Goal: Navigation & Orientation: Go to known website

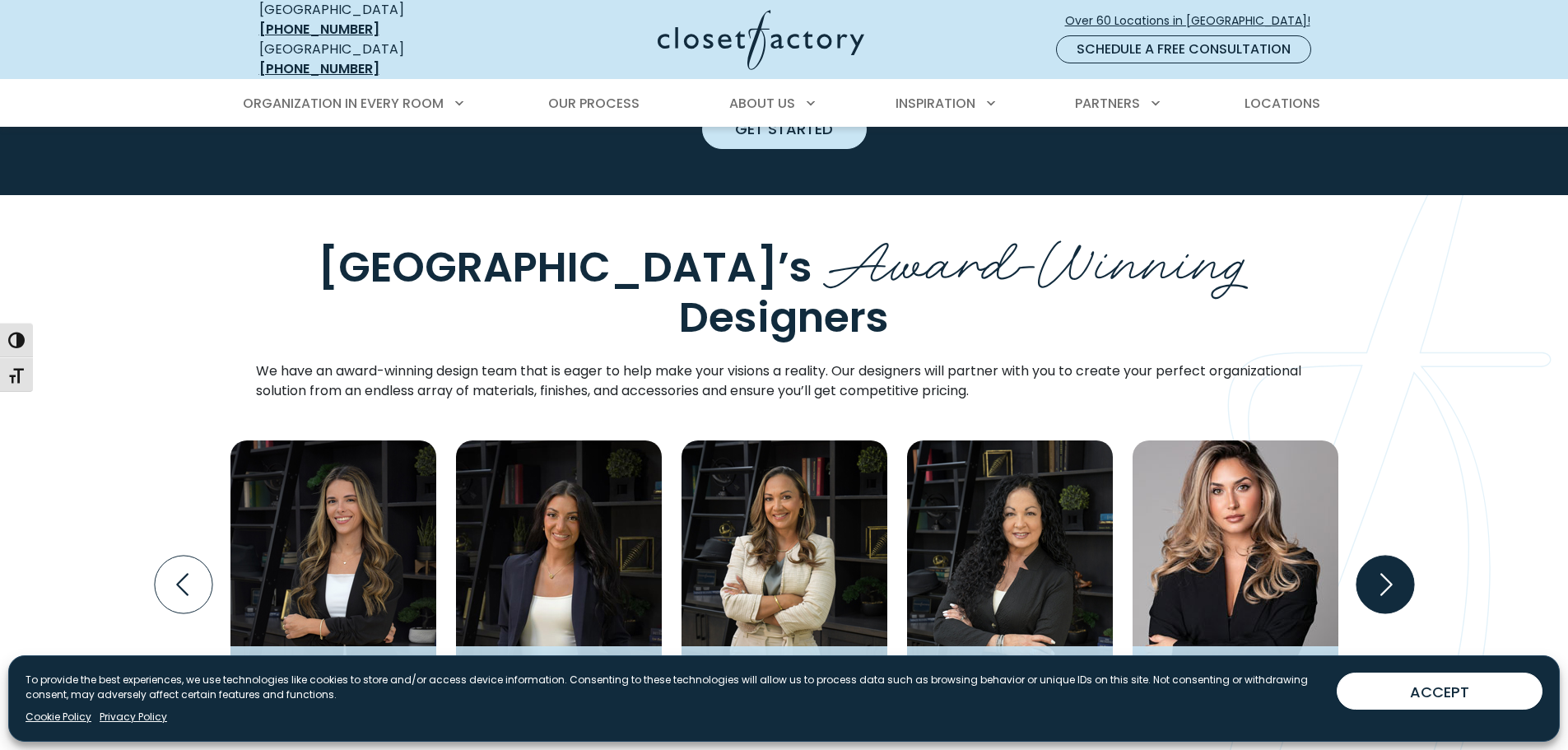
click at [1380, 555] on icon "Next slide" at bounding box center [1384, 584] width 58 height 58
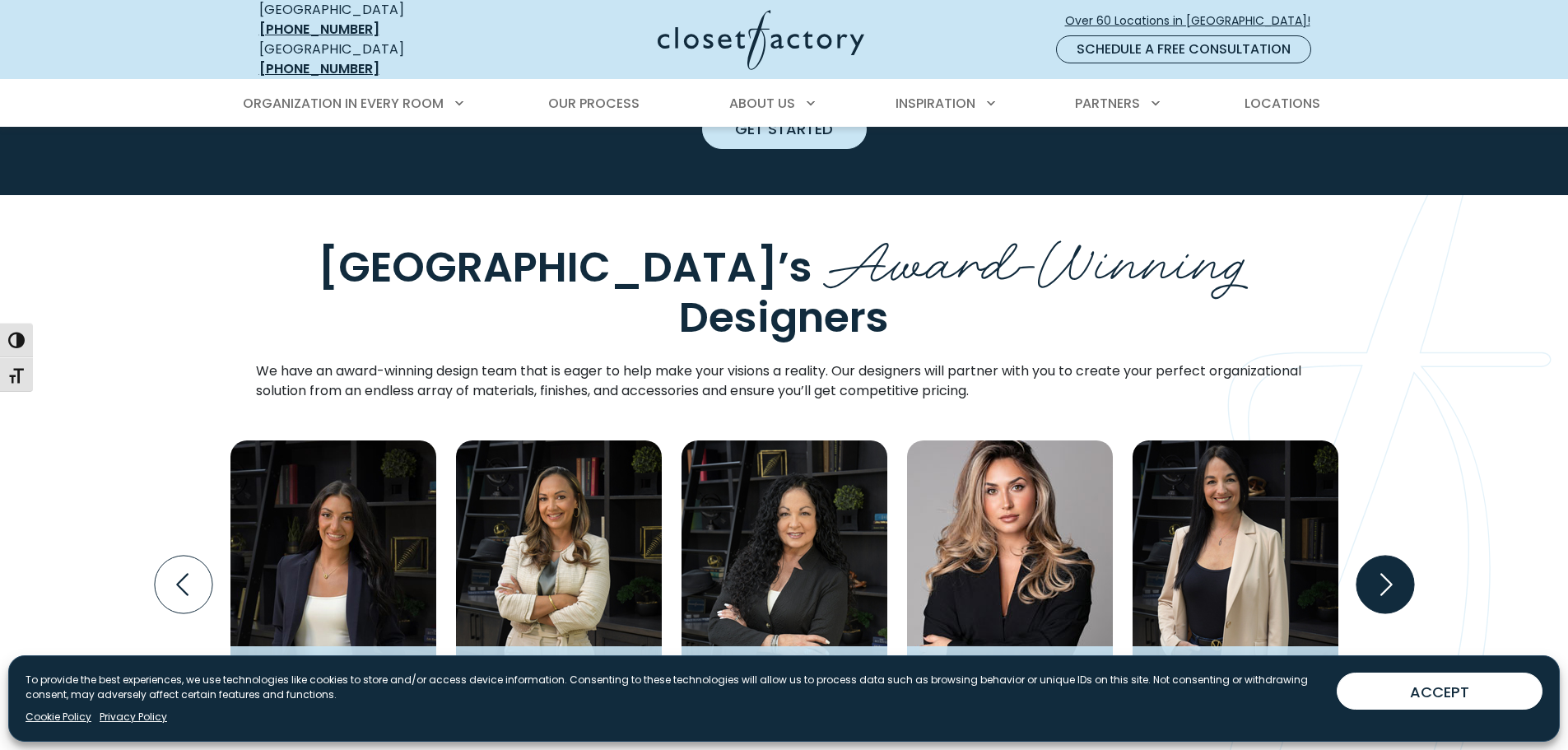
click at [1387, 555] on icon "Next slide" at bounding box center [1384, 584] width 58 height 58
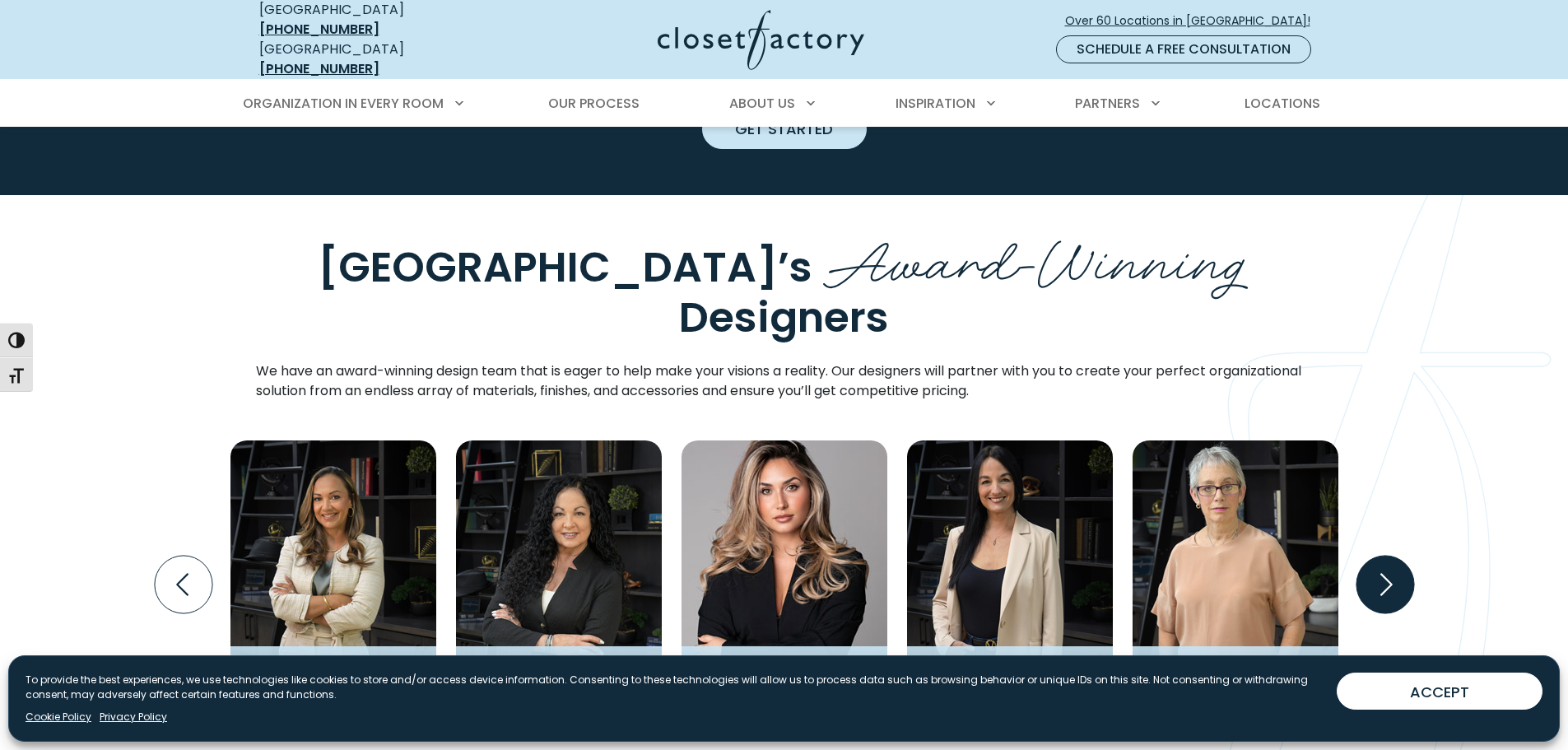
click at [1387, 555] on icon "Next slide" at bounding box center [1384, 584] width 58 height 58
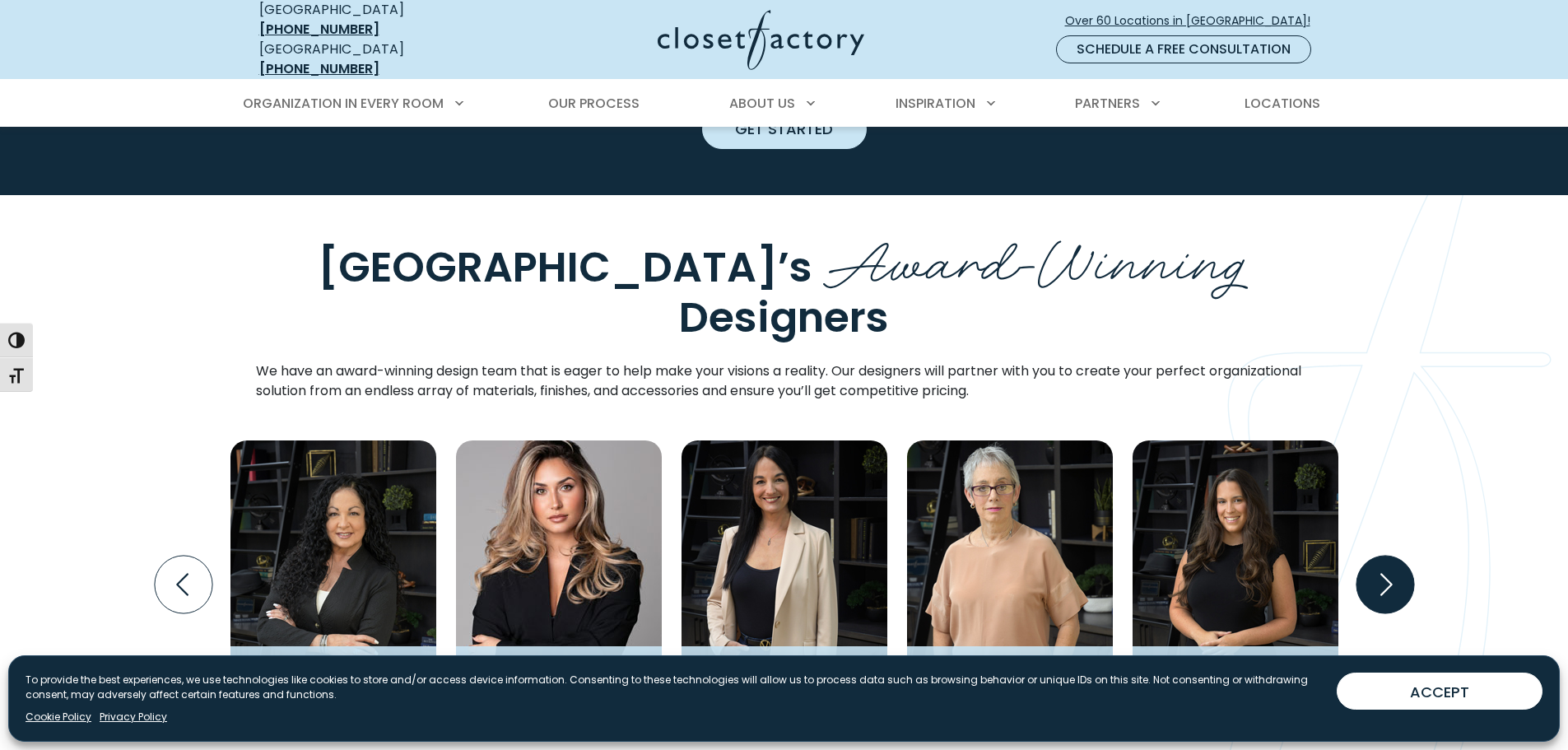
click at [1387, 555] on icon "Next slide" at bounding box center [1384, 584] width 58 height 58
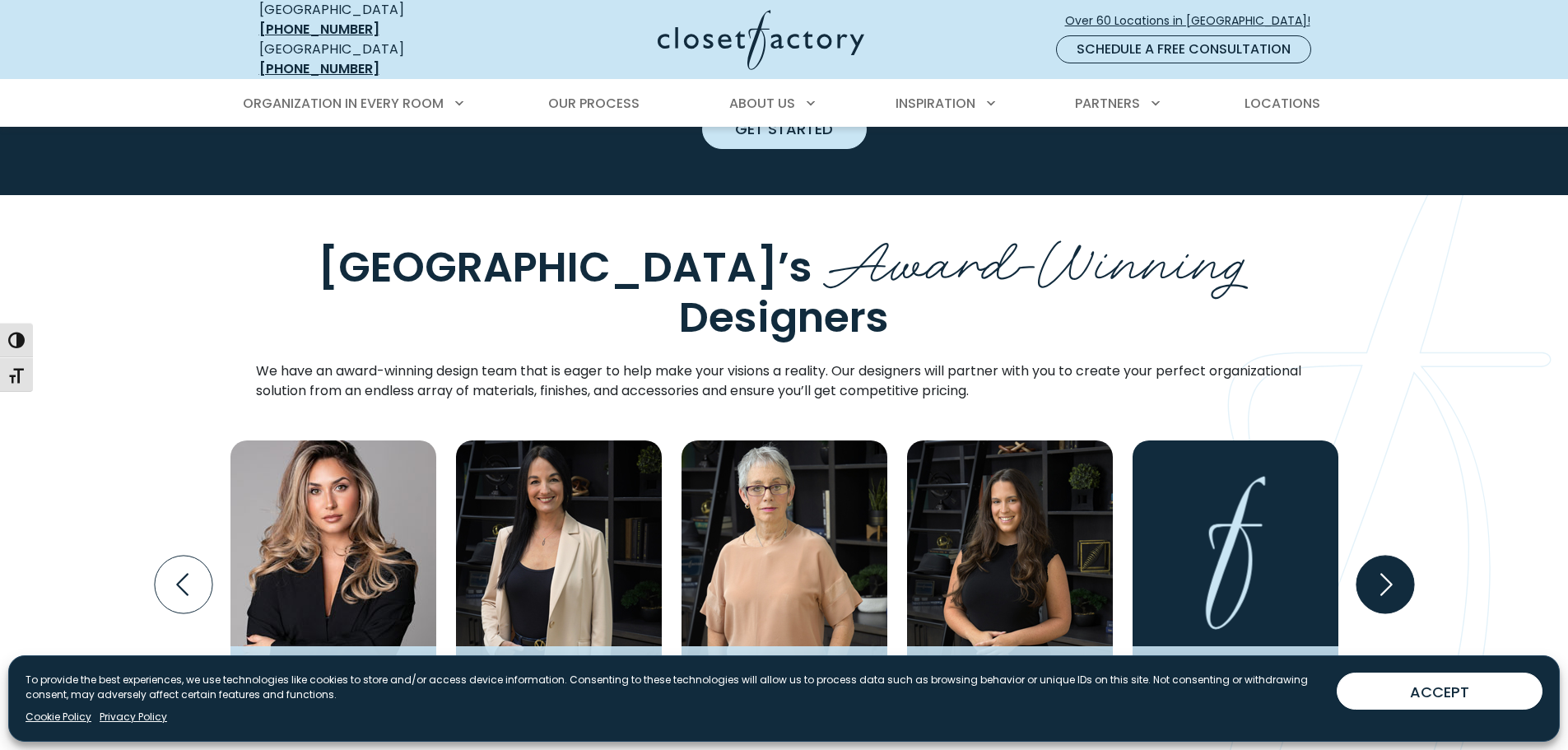
click at [1387, 555] on icon "Next slide" at bounding box center [1384, 584] width 58 height 58
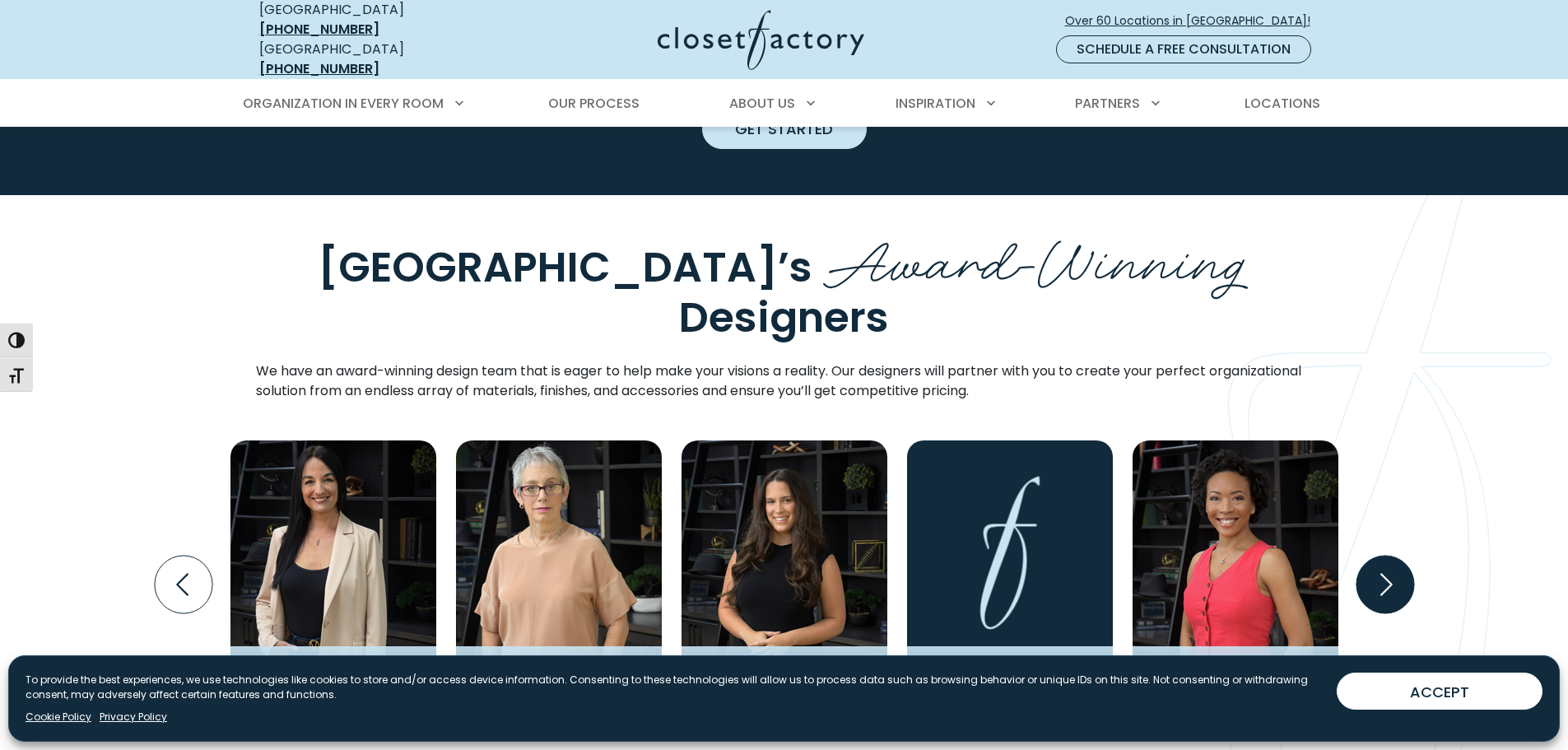
click at [1387, 555] on icon "Next slide" at bounding box center [1384, 584] width 58 height 58
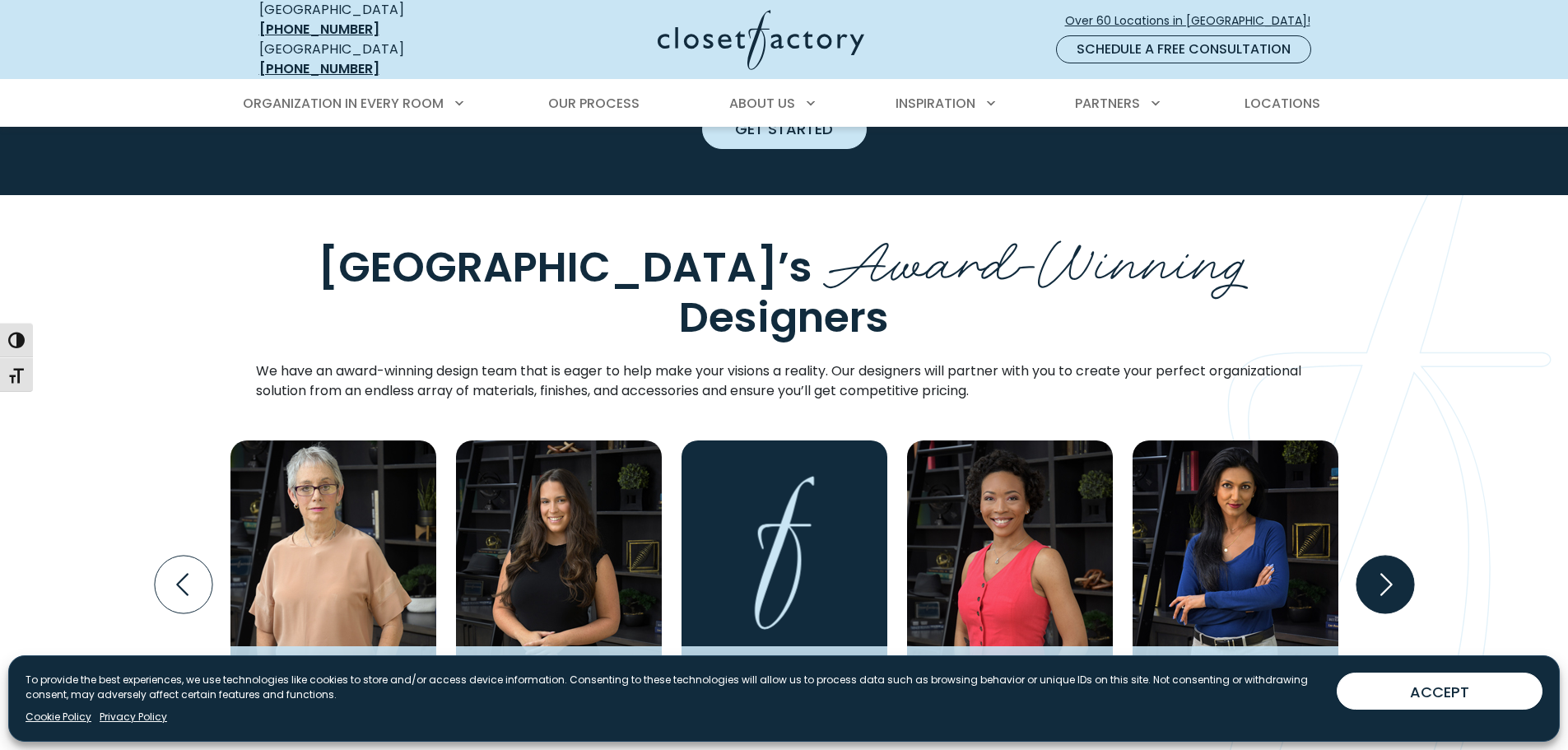
click at [1387, 555] on icon "Next slide" at bounding box center [1384, 584] width 58 height 58
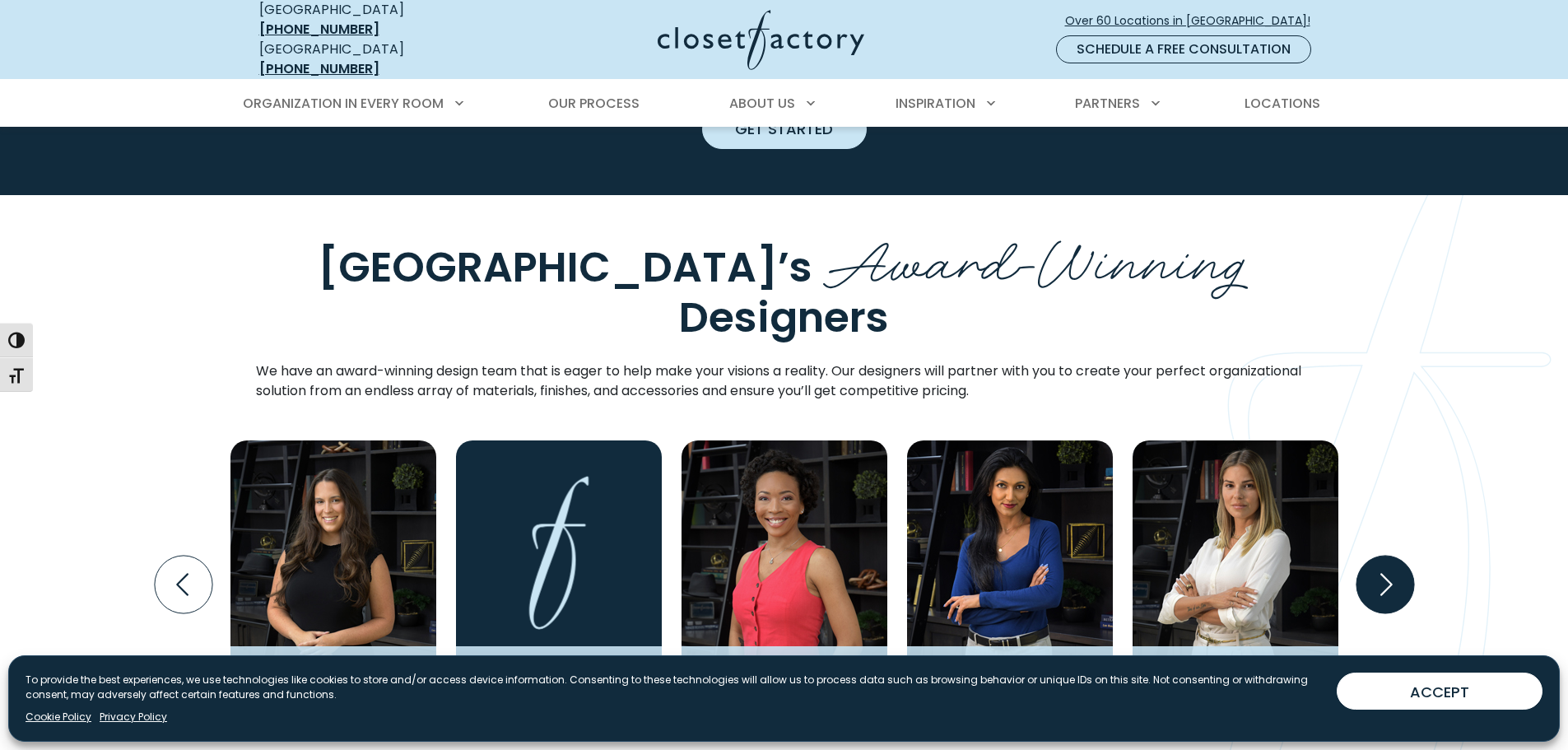
click at [1387, 555] on icon "Next slide" at bounding box center [1384, 584] width 58 height 58
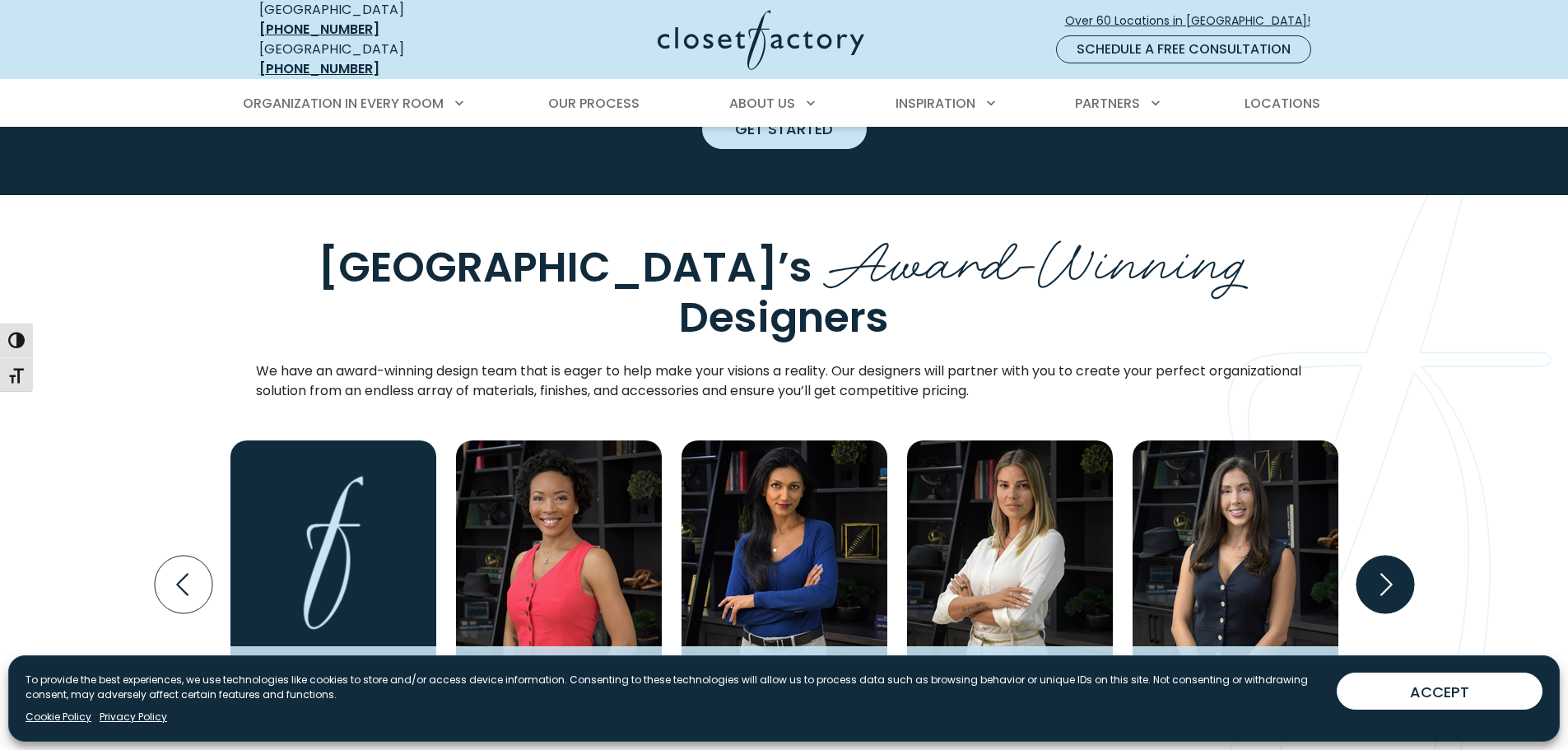
click at [1387, 555] on icon "Next slide" at bounding box center [1384, 584] width 58 height 58
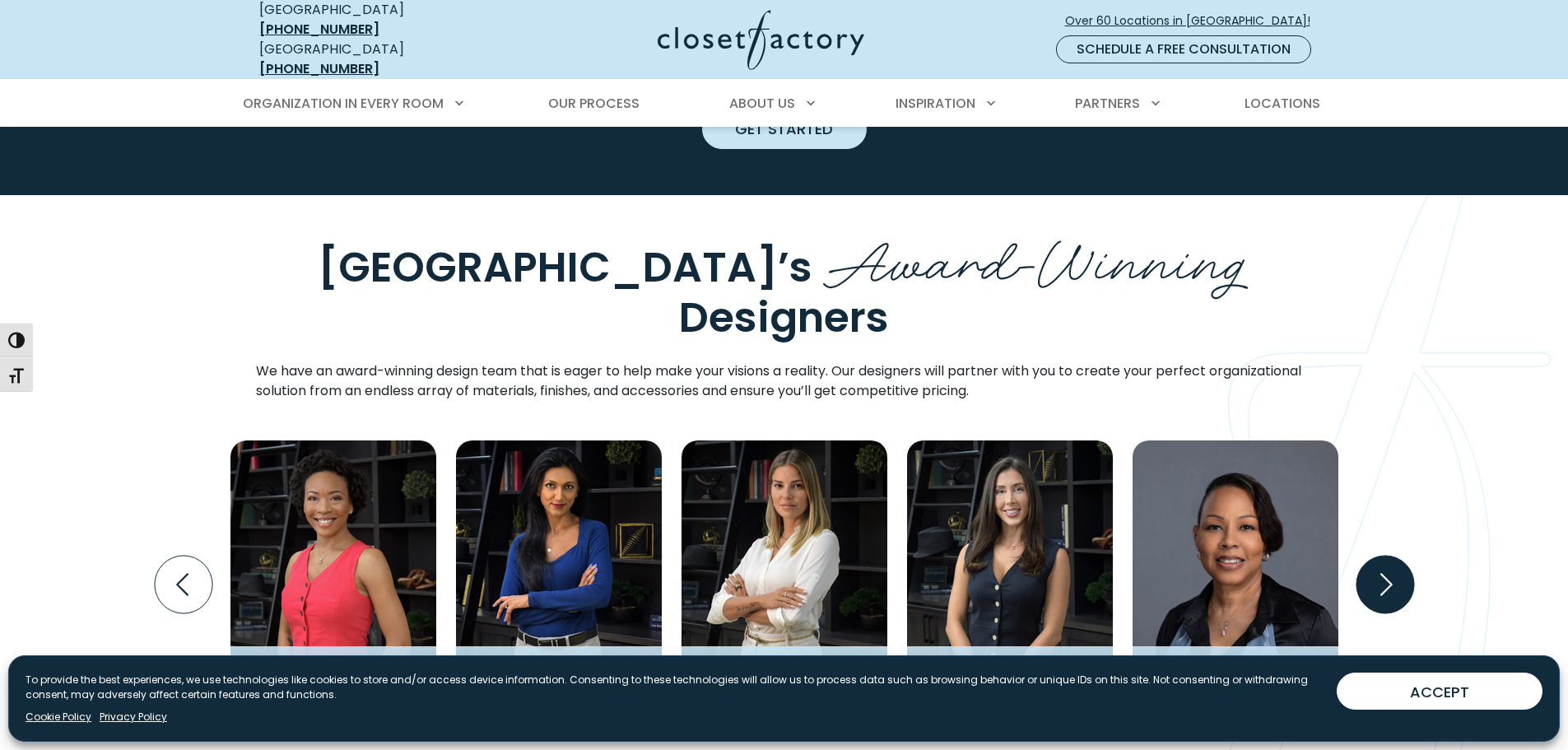
click at [1387, 555] on icon "Next slide" at bounding box center [1384, 584] width 58 height 58
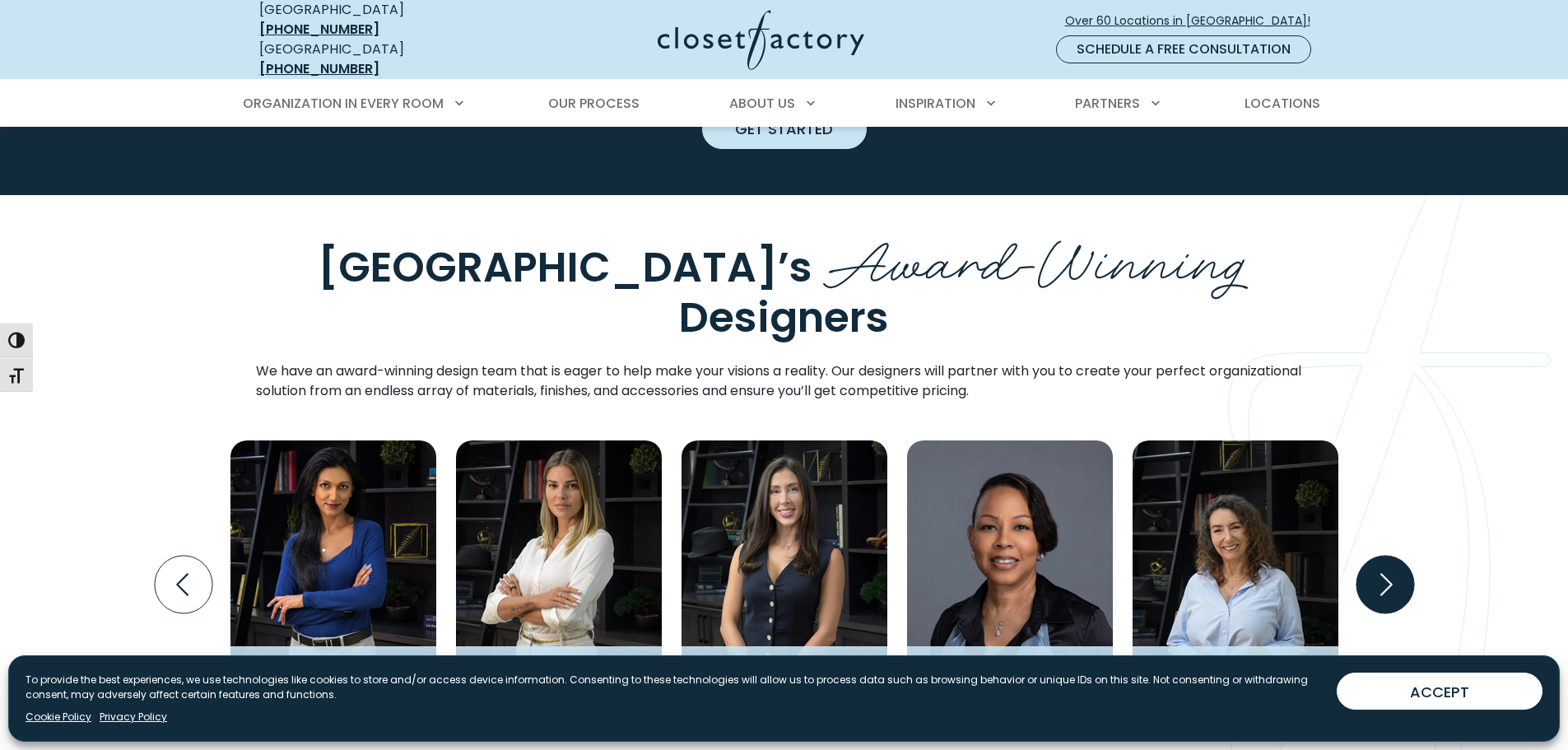
click at [1387, 555] on icon "Next slide" at bounding box center [1384, 584] width 58 height 58
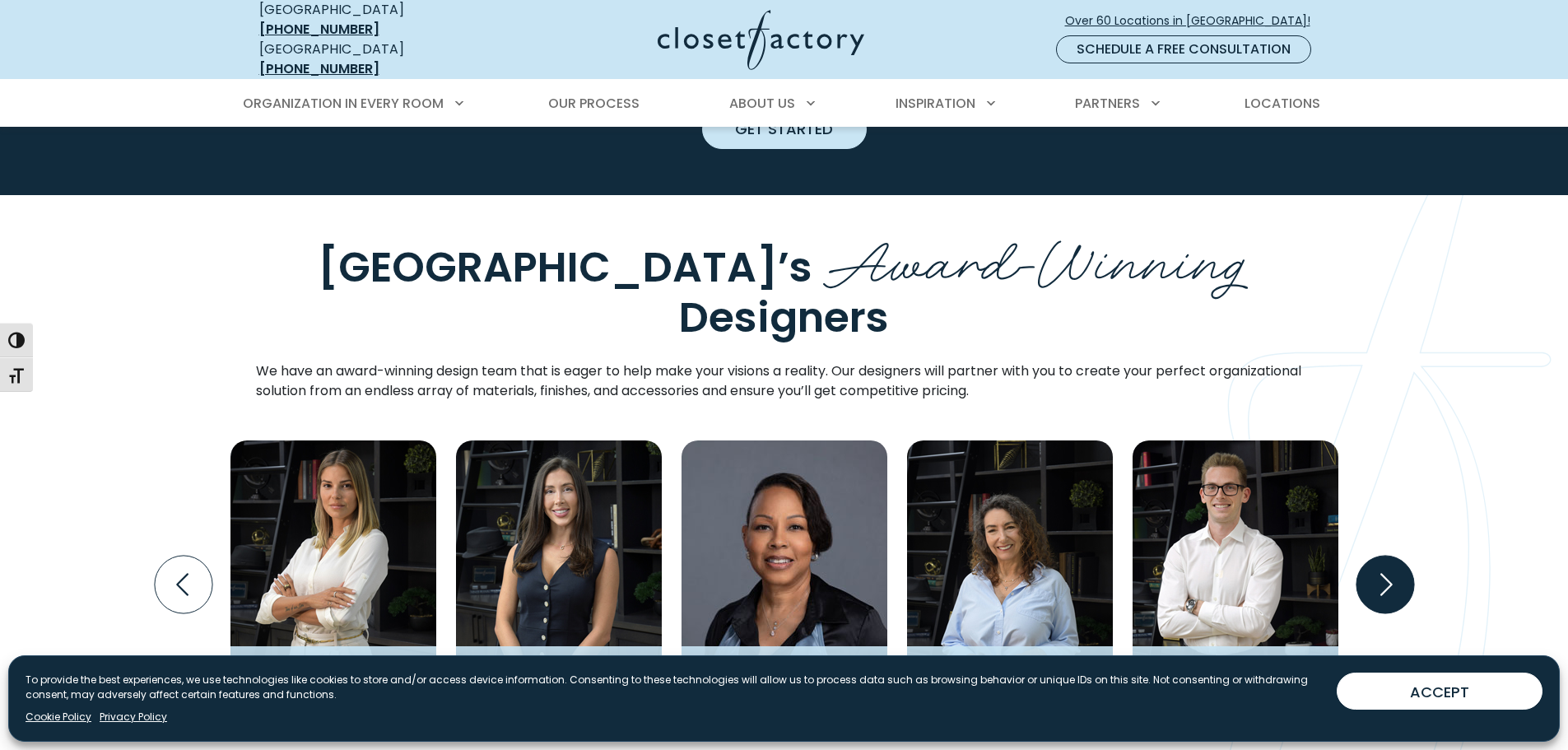
click at [1387, 555] on icon "Next slide" at bounding box center [1384, 584] width 58 height 58
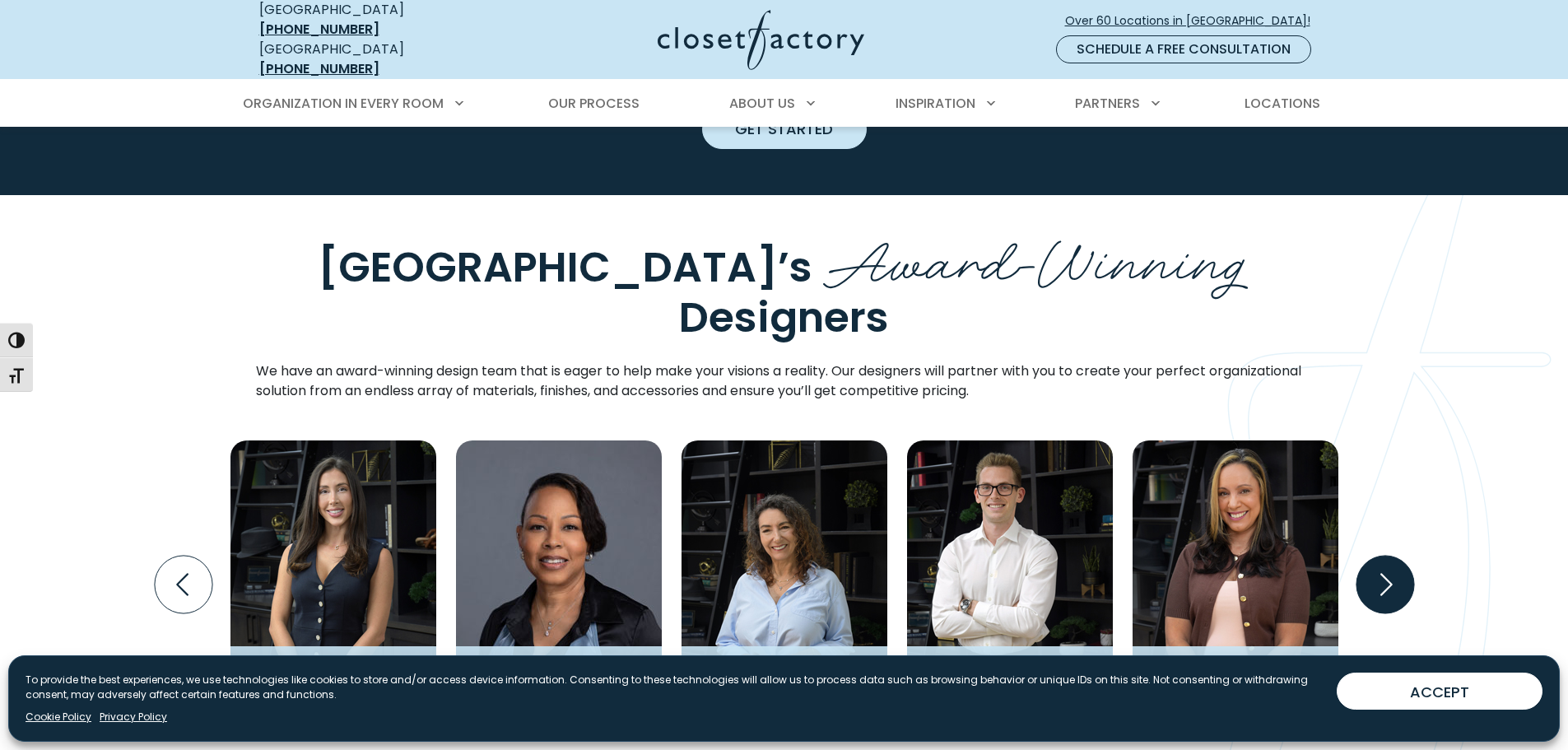
click at [1387, 555] on icon "Next slide" at bounding box center [1384, 584] width 58 height 58
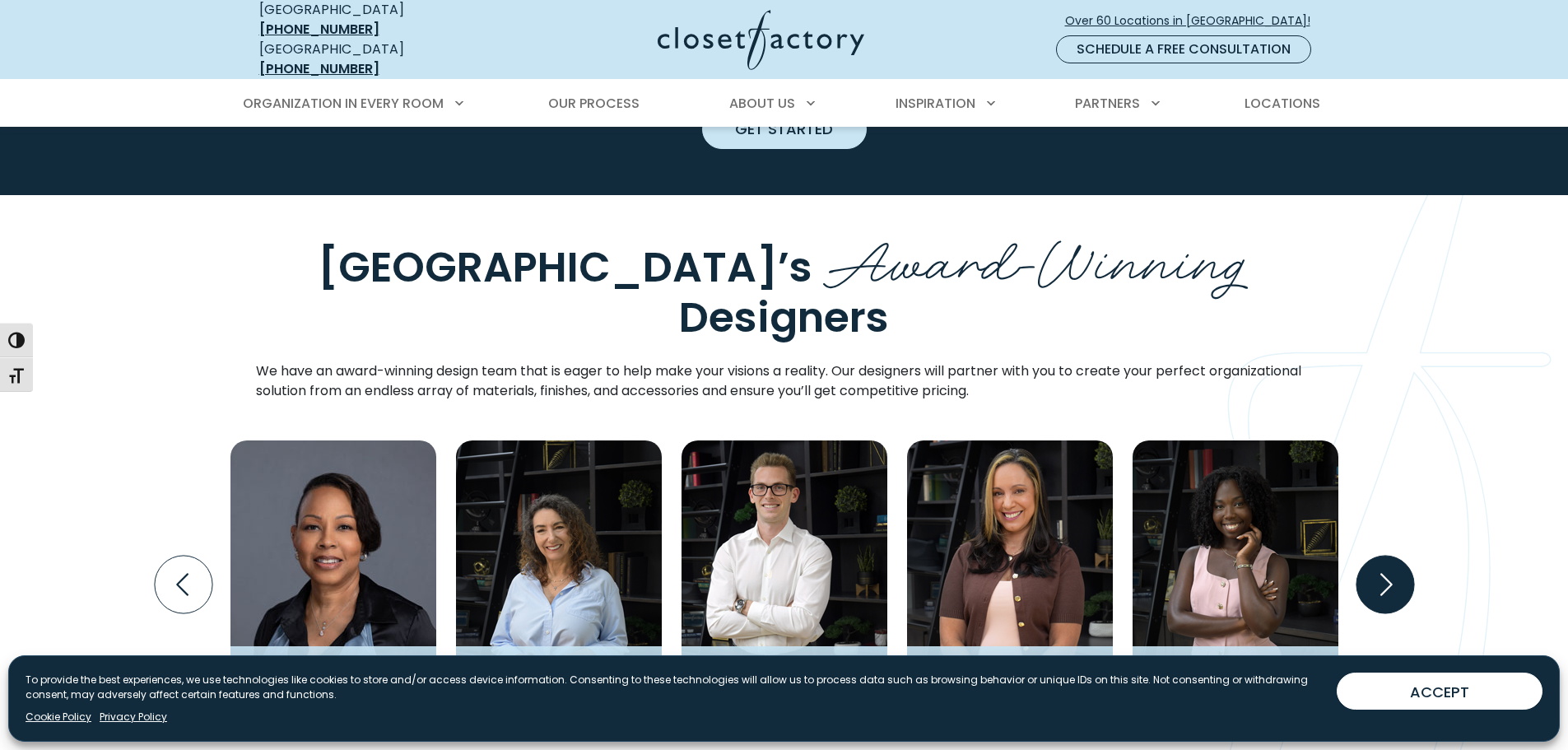
click at [1369, 555] on icon "Next slide" at bounding box center [1384, 584] width 58 height 58
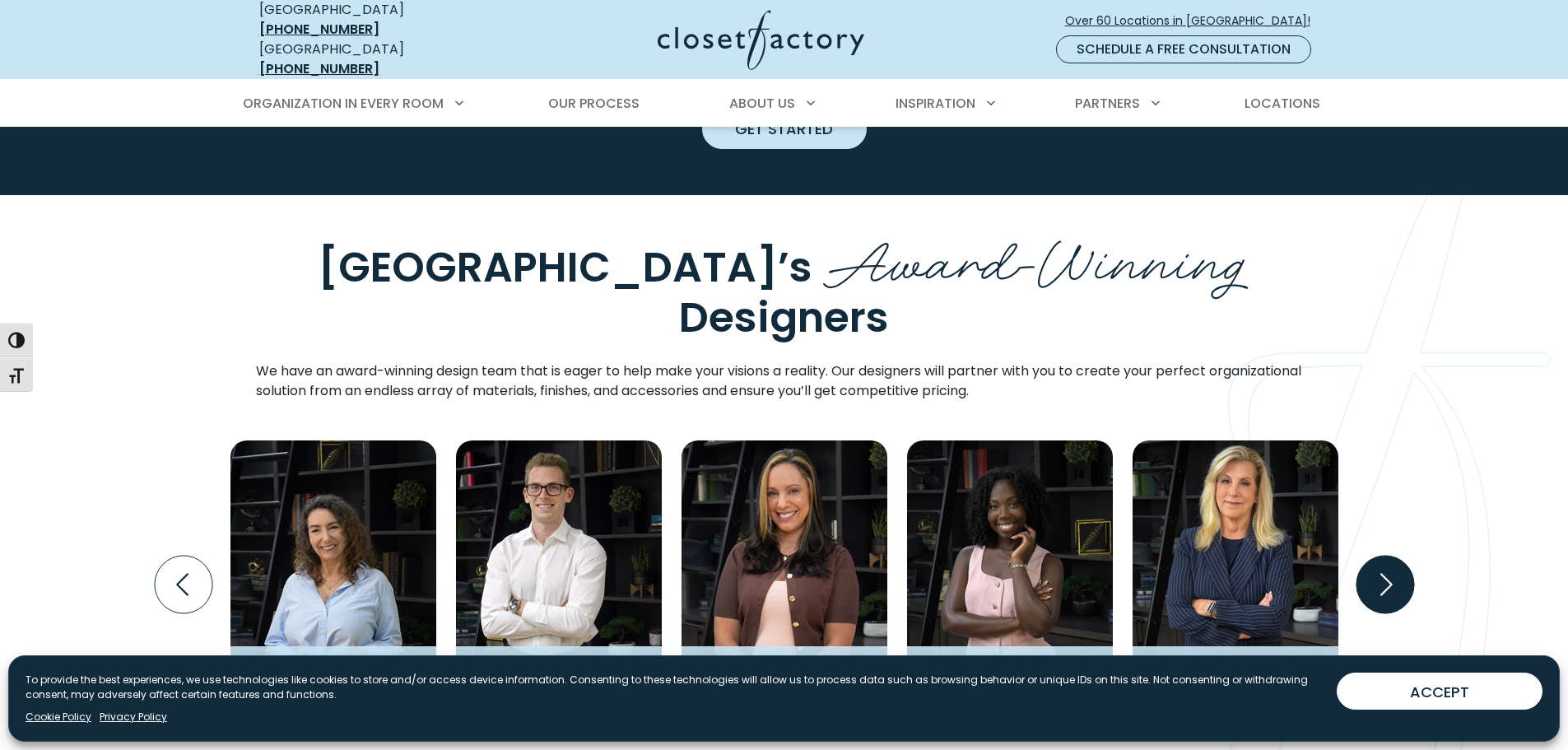
click at [1369, 555] on icon "Next slide" at bounding box center [1384, 584] width 58 height 58
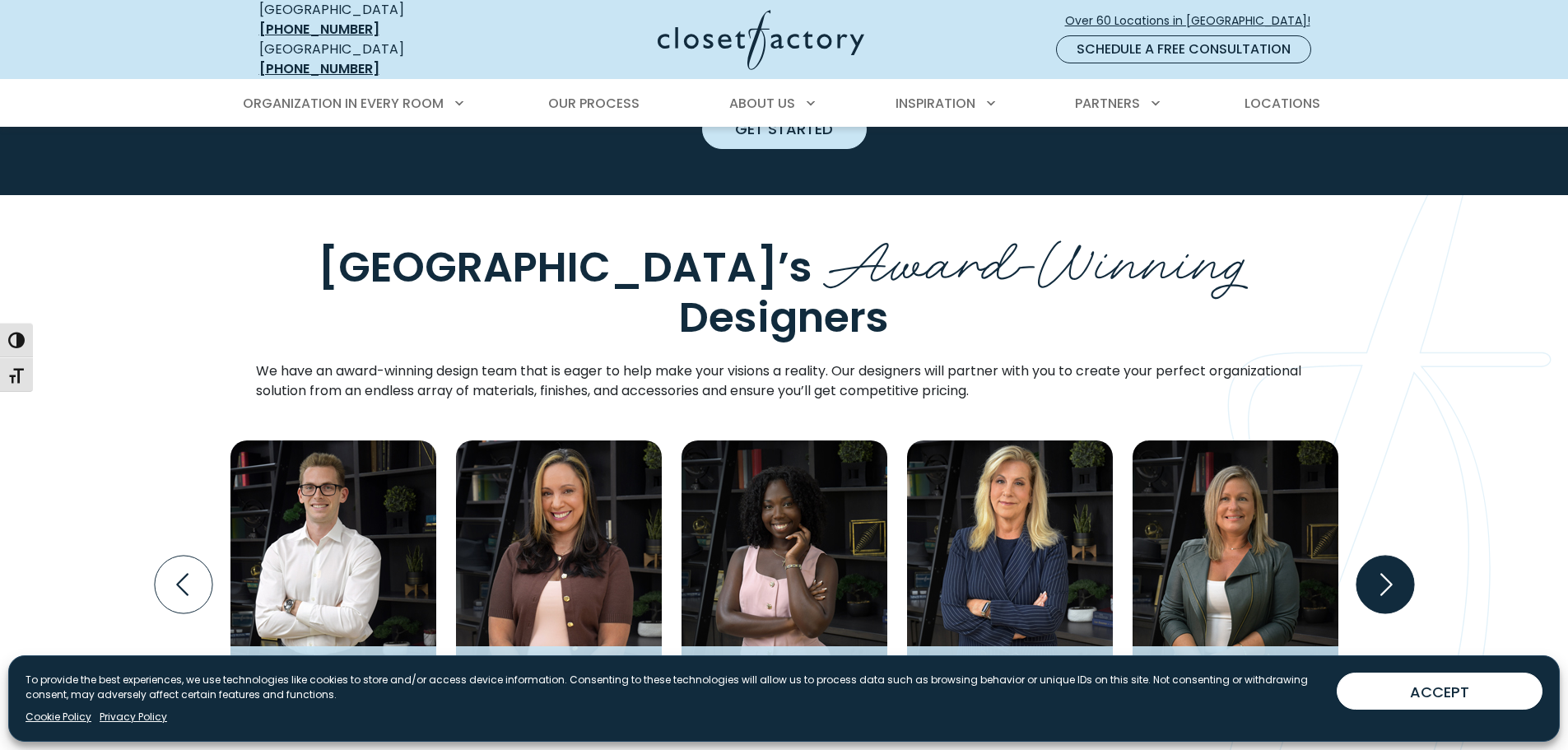
click at [1369, 555] on icon "Next slide" at bounding box center [1384, 584] width 58 height 58
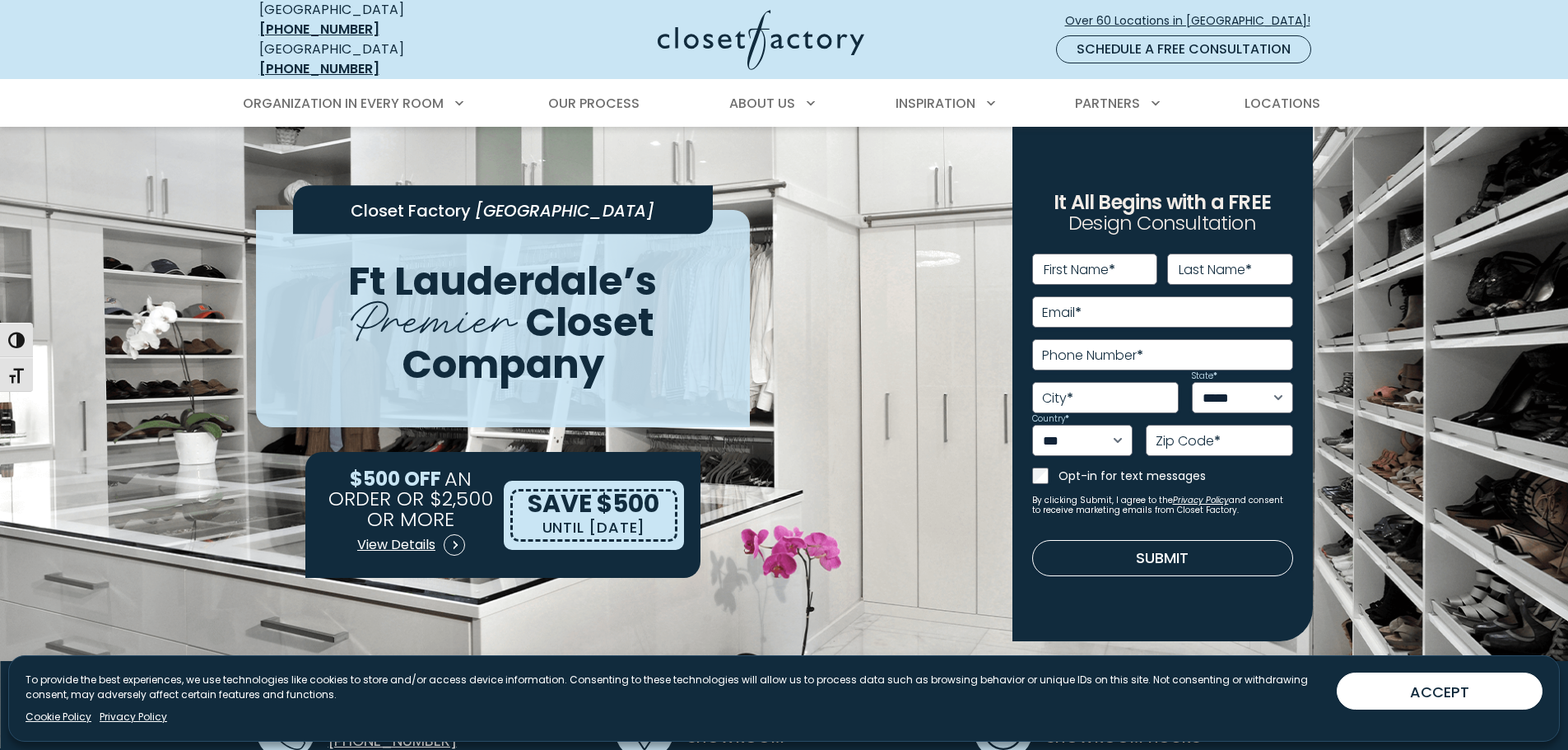
click at [796, 34] on img at bounding box center [761, 40] width 207 height 60
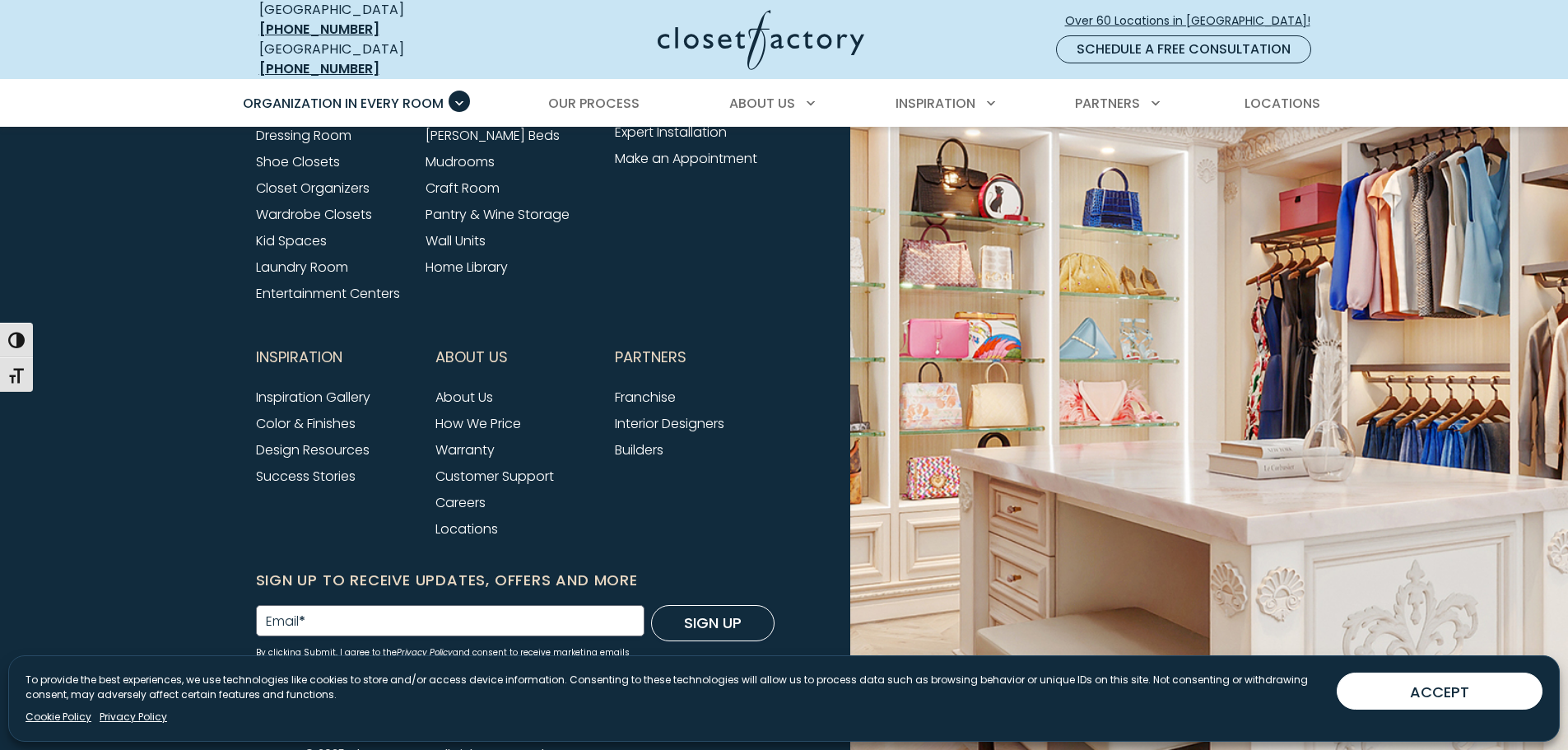
scroll to position [5544, 0]
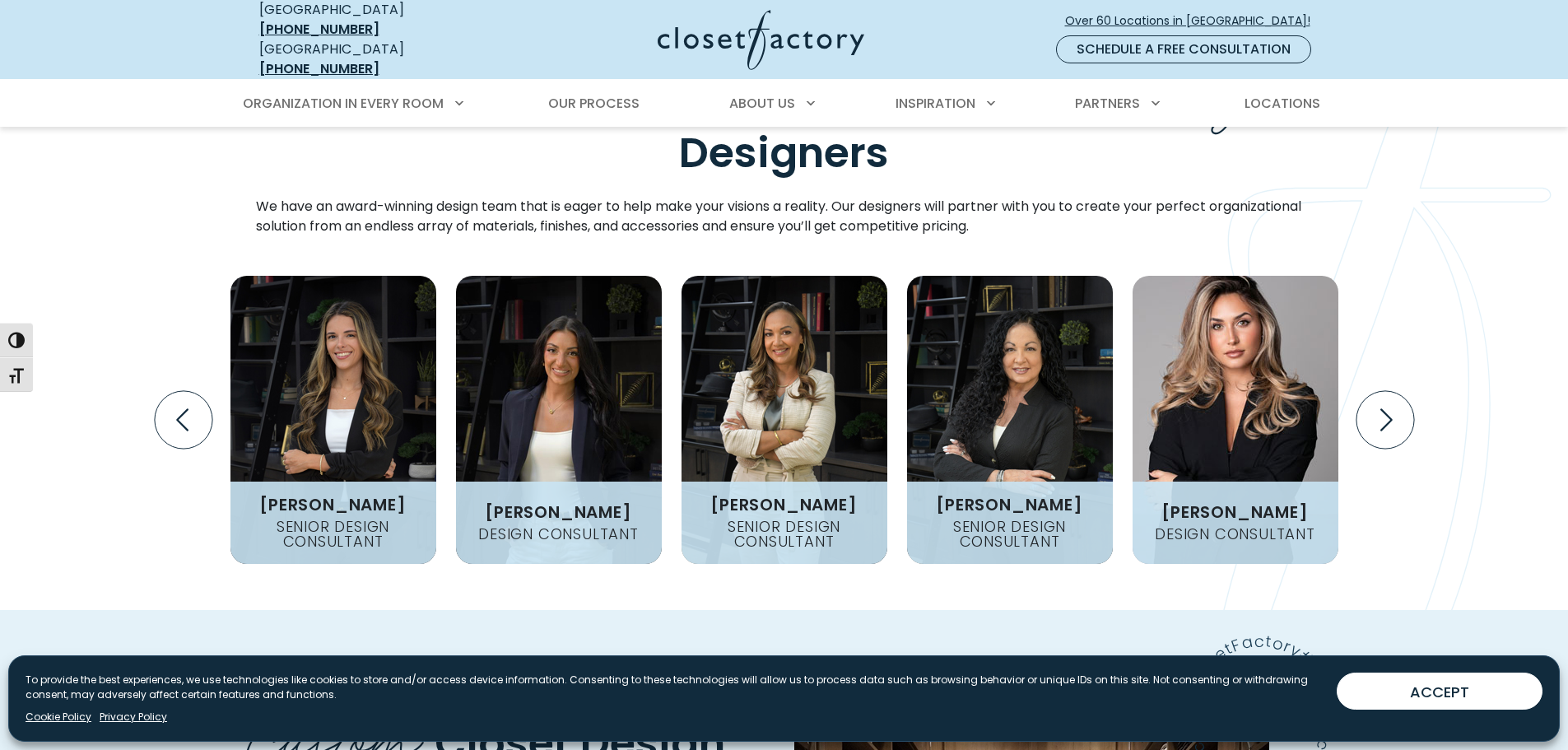
scroll to position [1893, 0]
